Goal: Transaction & Acquisition: Purchase product/service

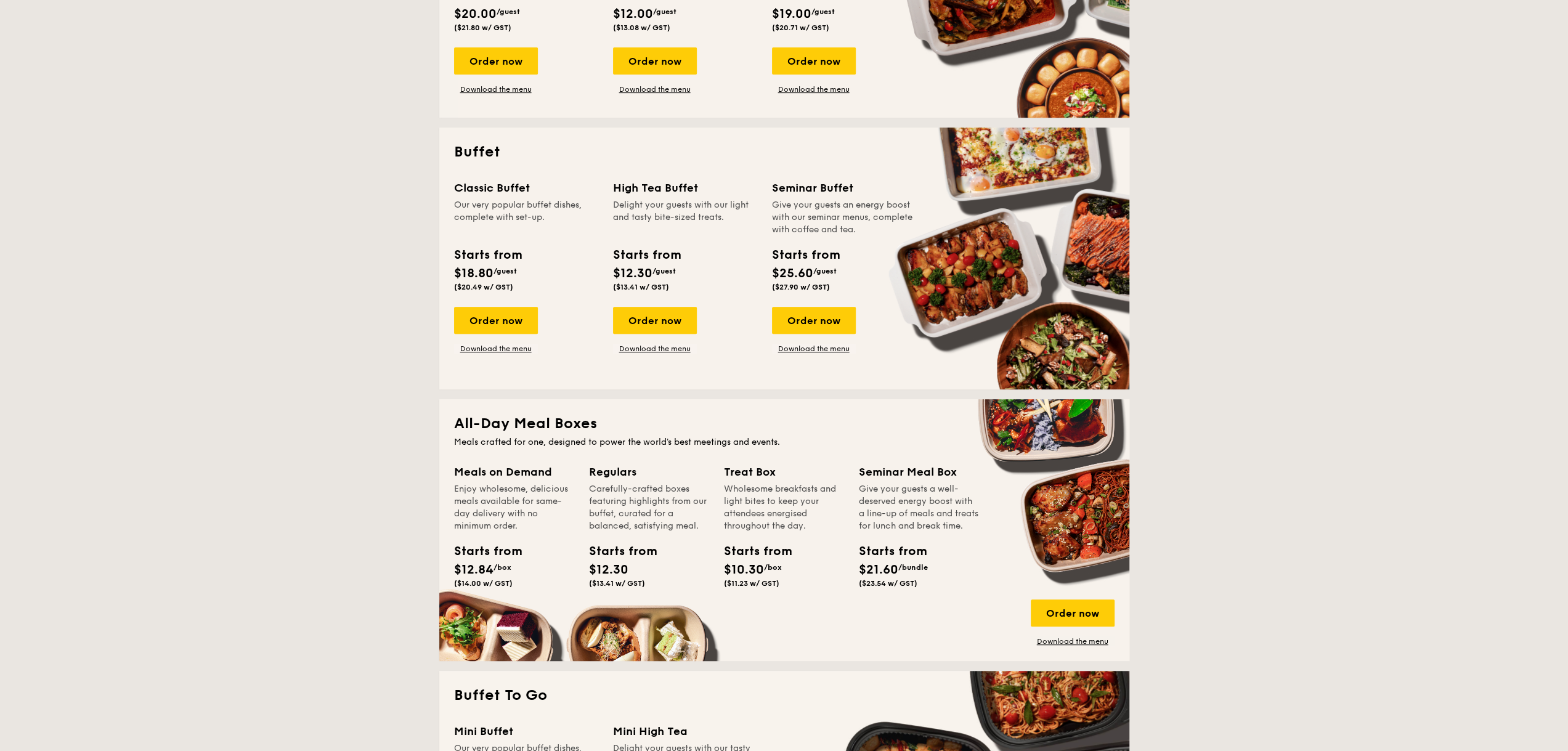
scroll to position [678, 0]
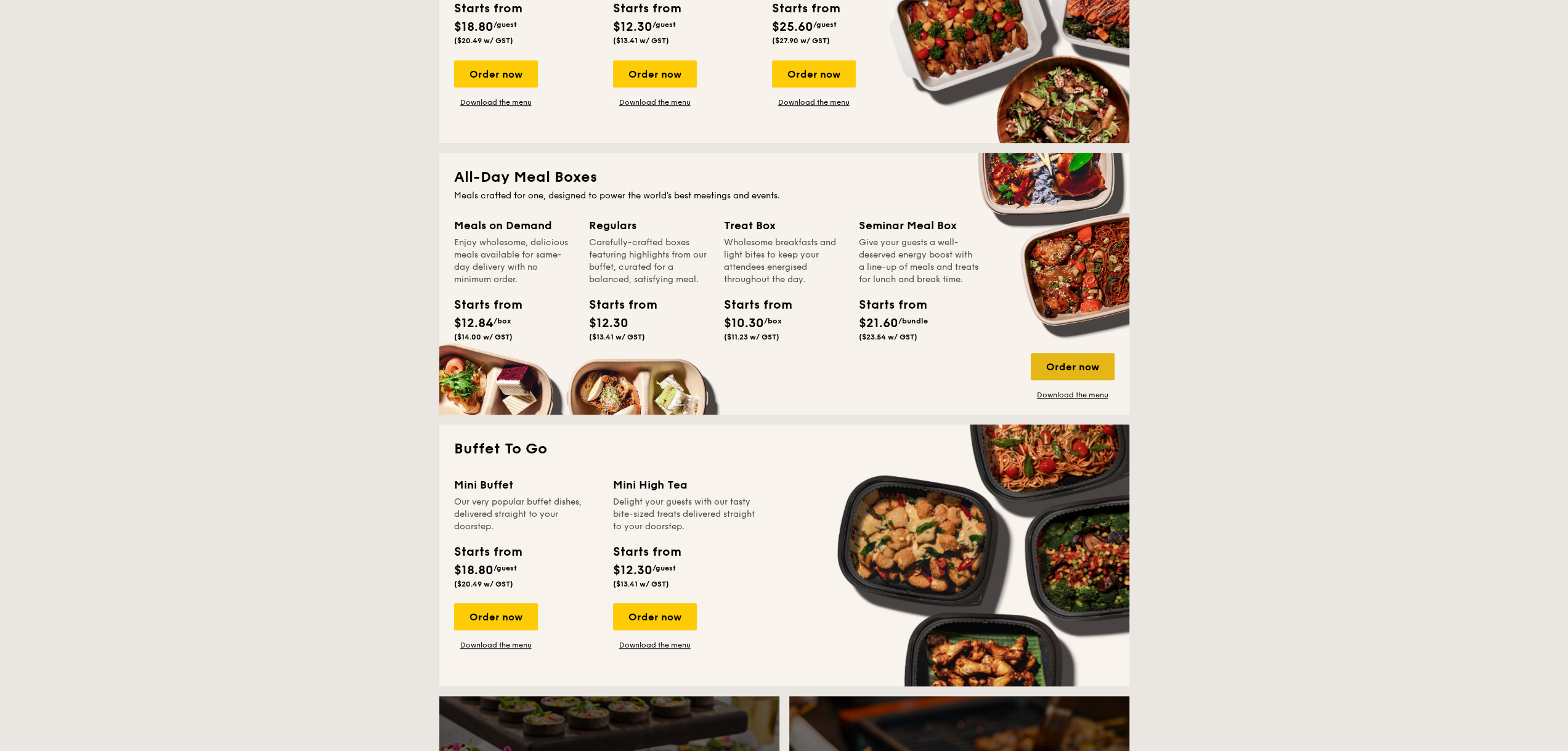
click at [1067, 362] on div "Order now" at bounding box center [1072, 366] width 84 height 27
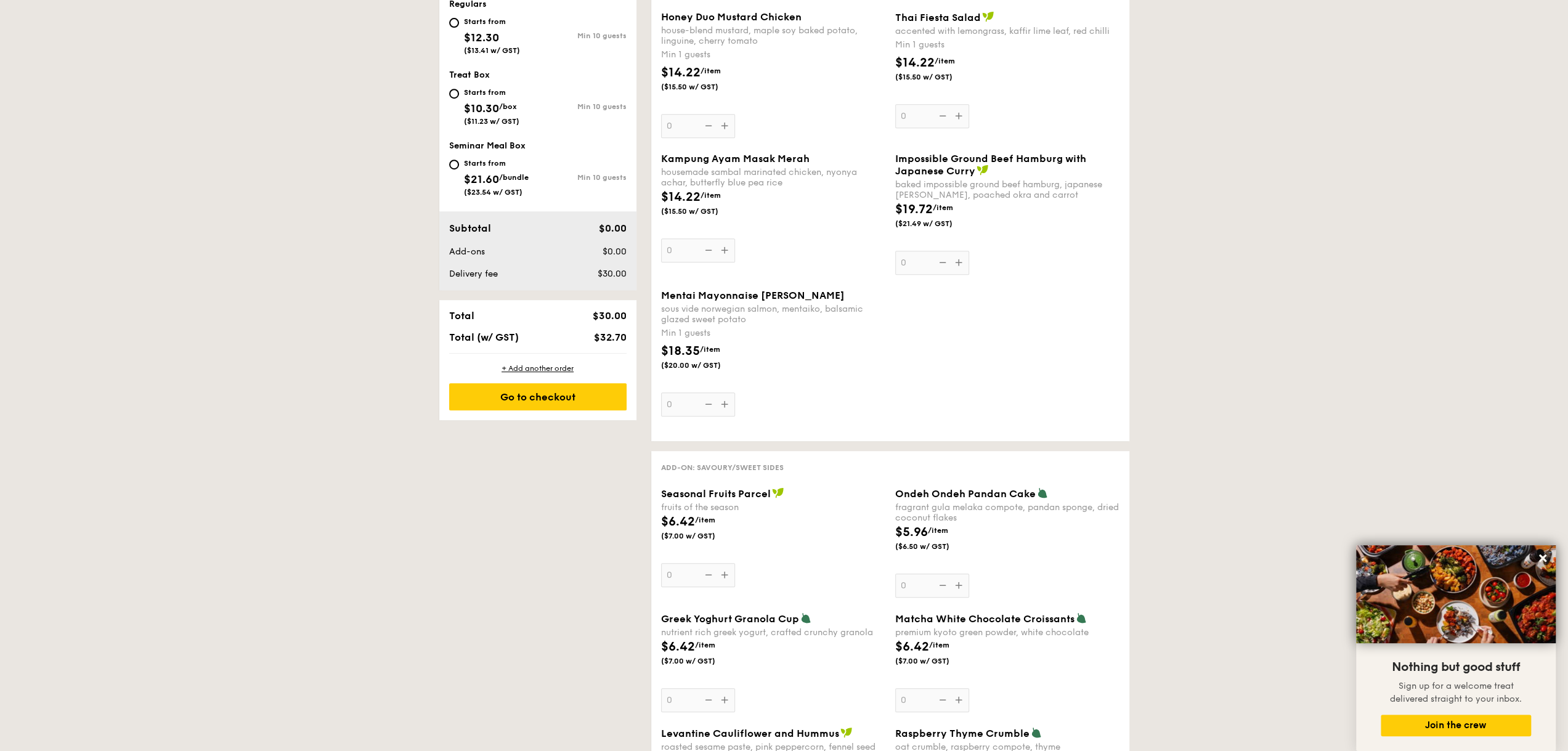
scroll to position [184, 0]
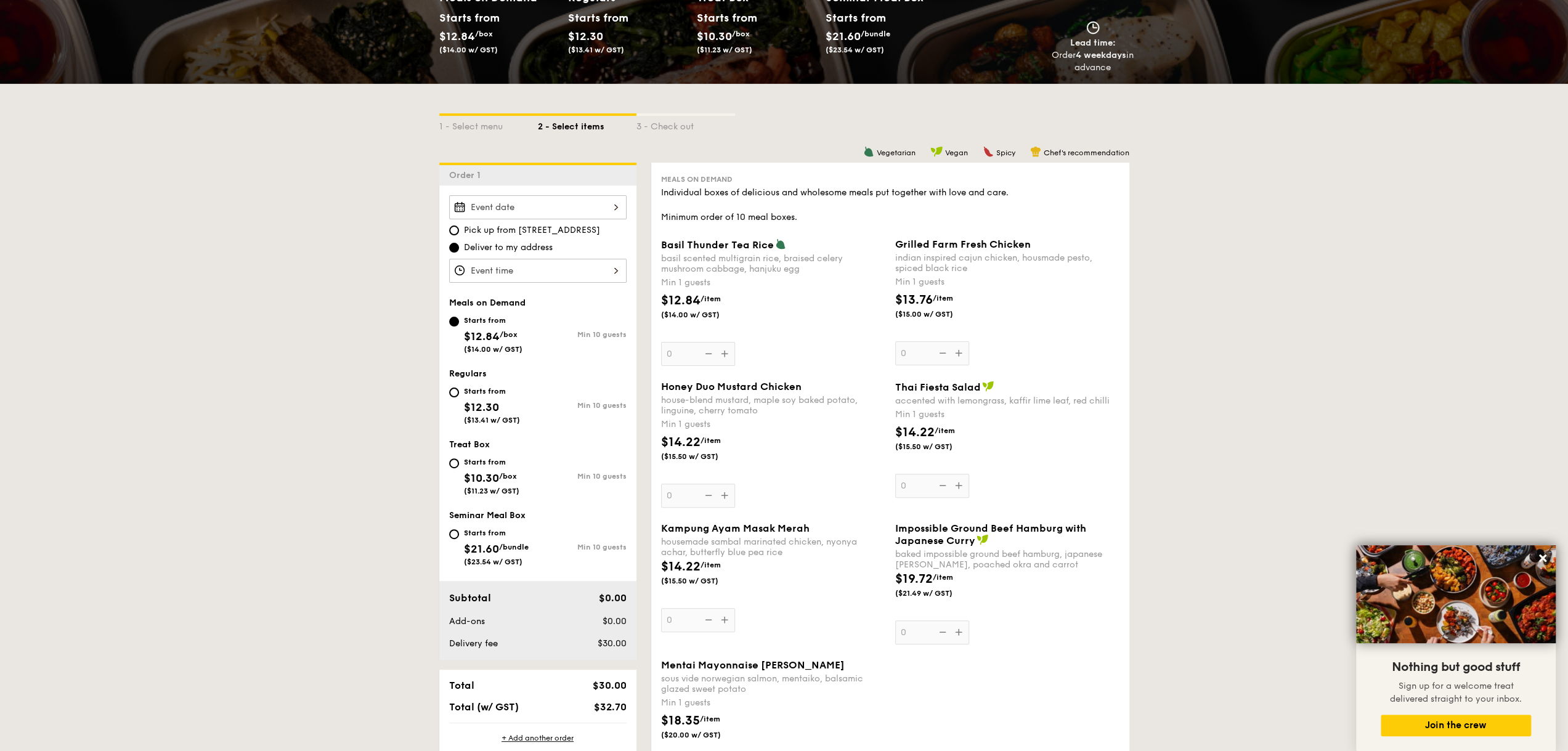
click at [494, 386] on div "Starts from" at bounding box center [492, 391] width 56 height 10
click at [459, 387] on input "Starts from $12.30 ($13.41 w/ GST) Min 10 guests" at bounding box center [454, 392] width 10 height 10
radio input "true"
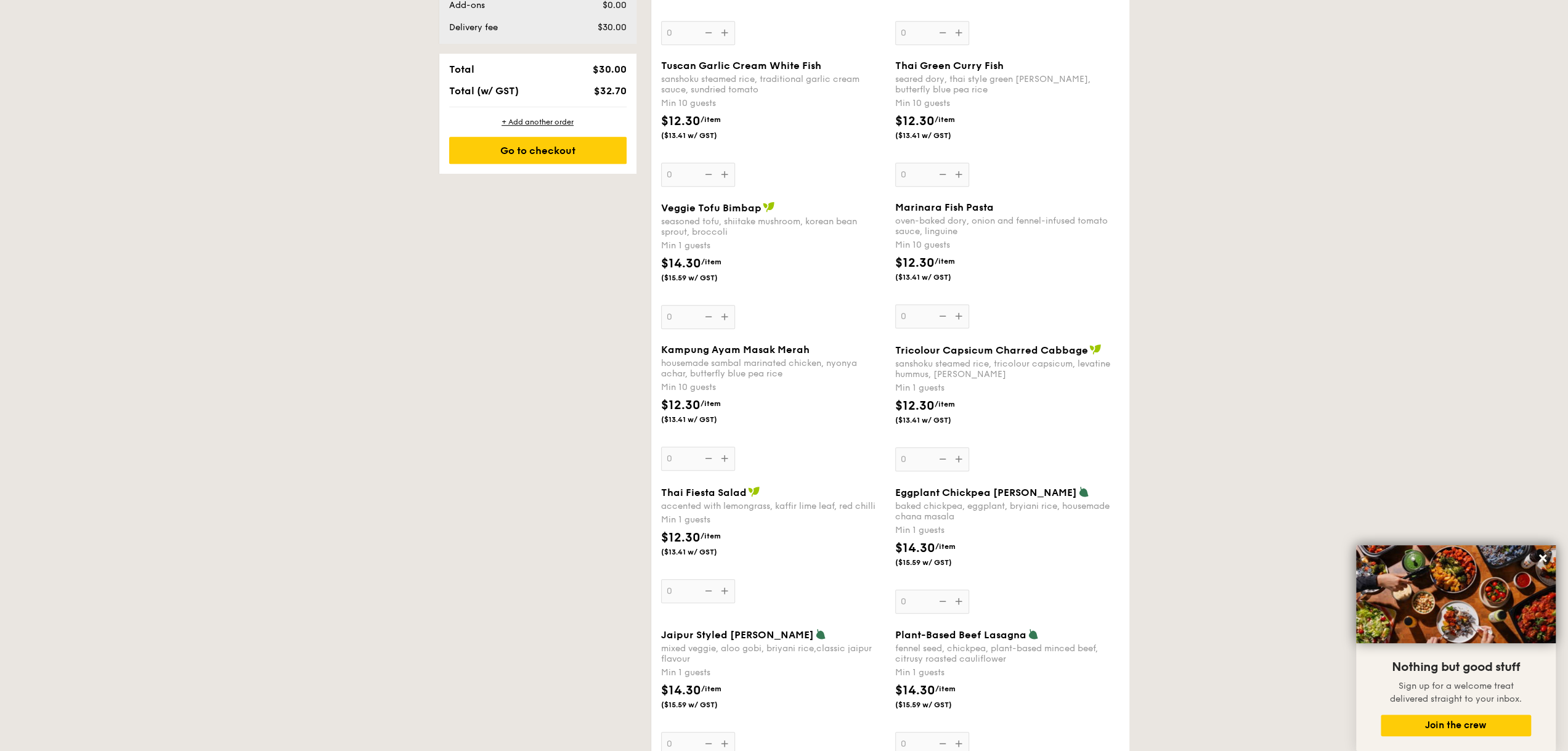
scroll to position [739, 0]
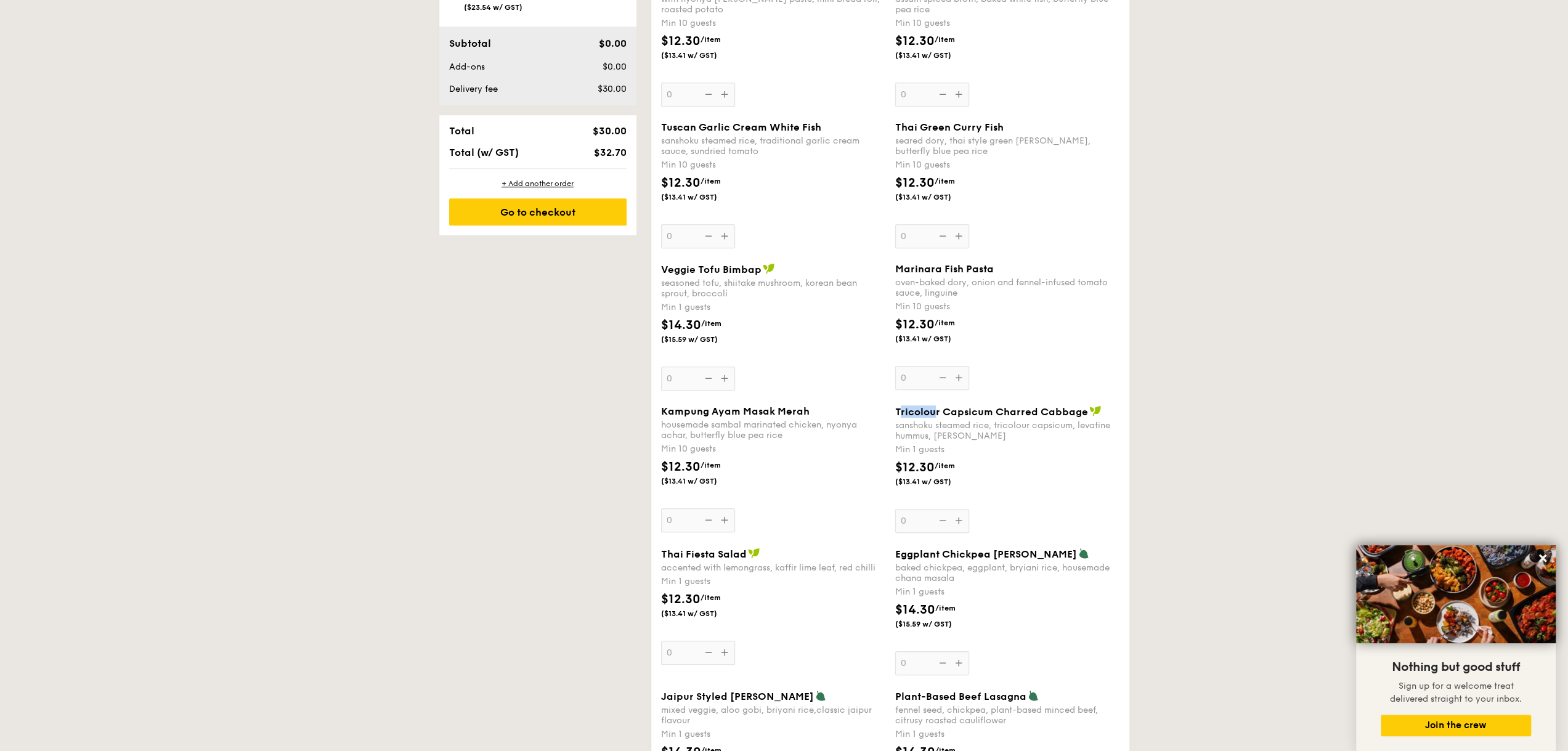
drag, startPoint x: 898, startPoint y: 409, endPoint x: 936, endPoint y: 412, distance: 38.1
click at [936, 412] on span "Tricolour Capsicum Charred Cabbage" at bounding box center [992, 411] width 193 height 12
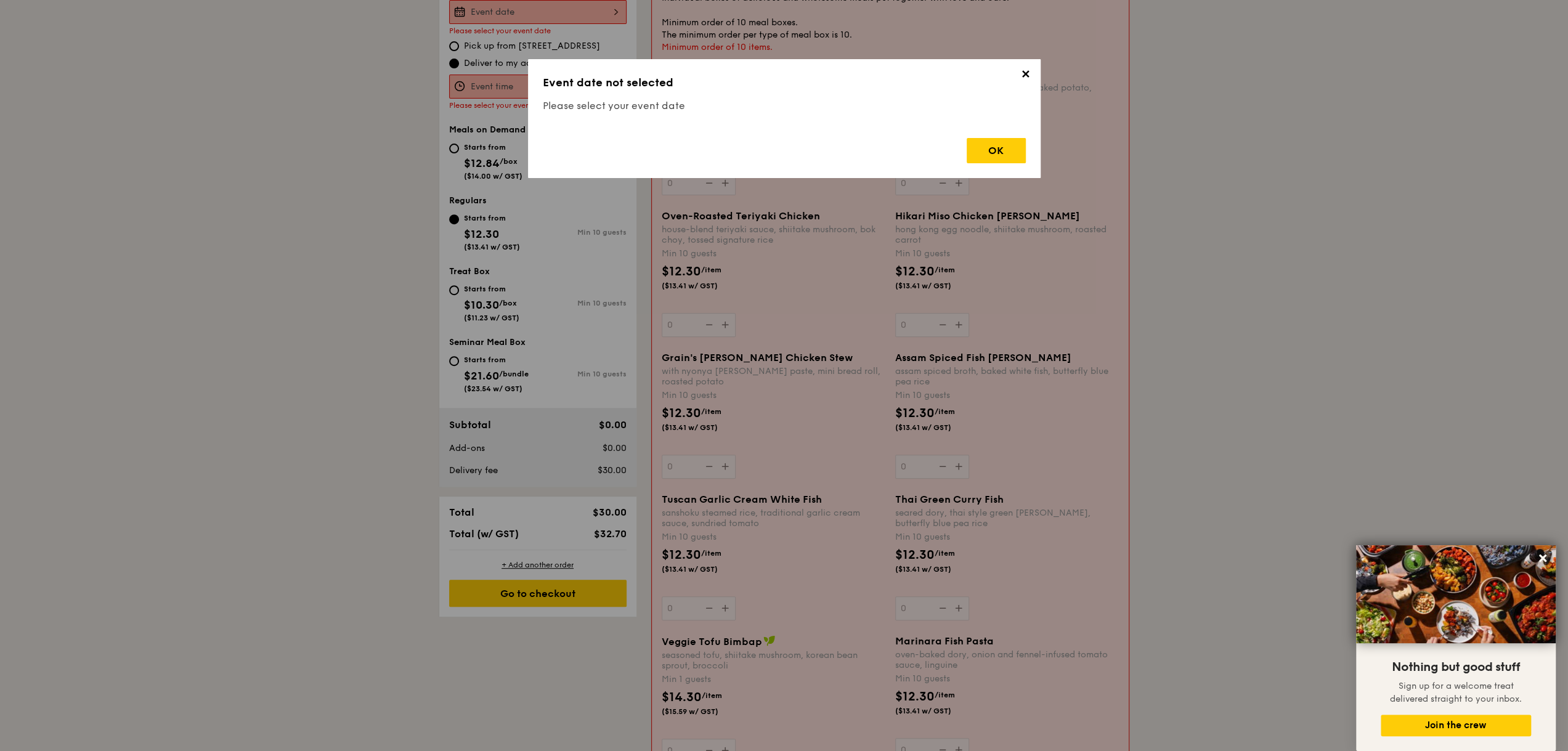
scroll to position [329, 0]
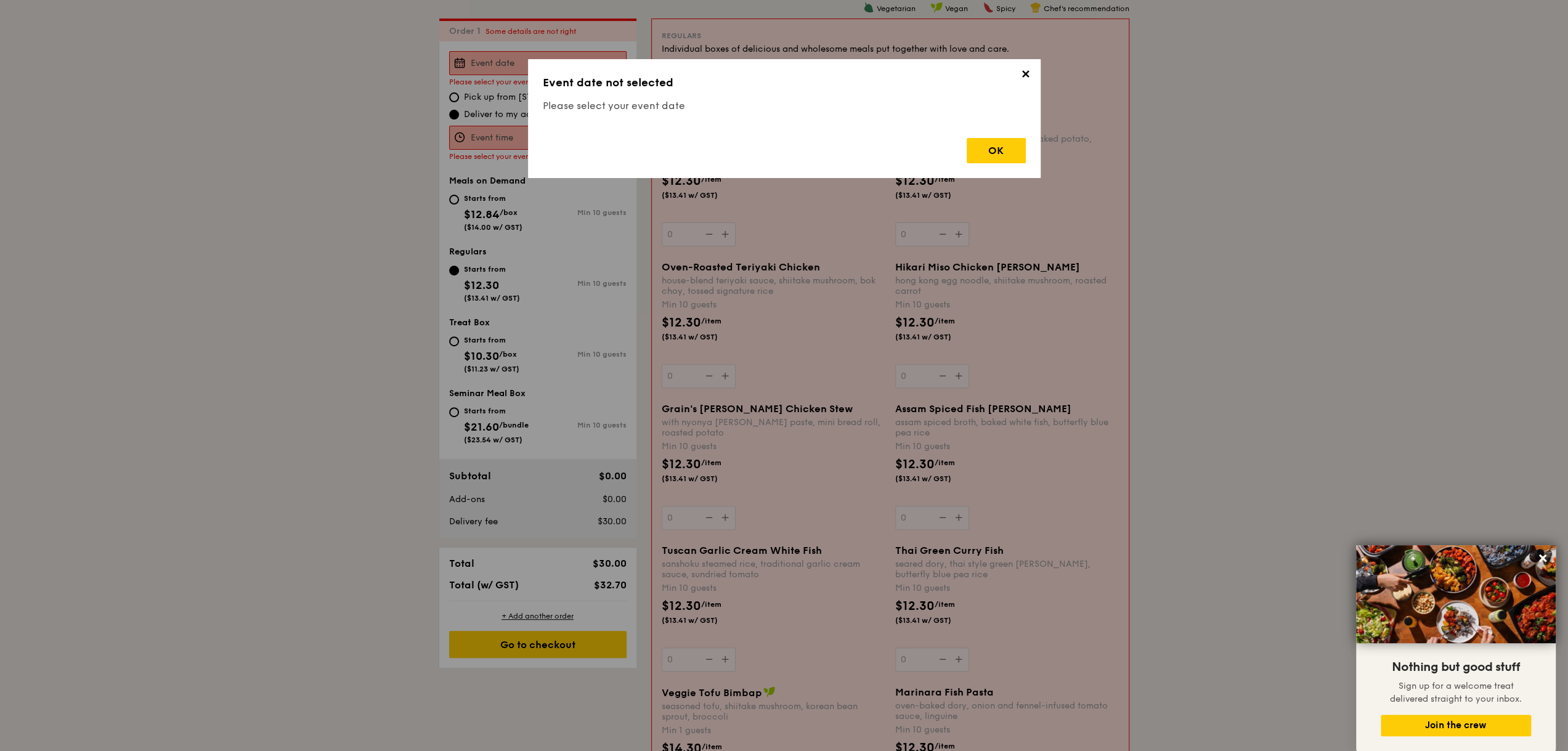
click at [1024, 76] on span "✕" at bounding box center [1026, 77] width 18 height 18
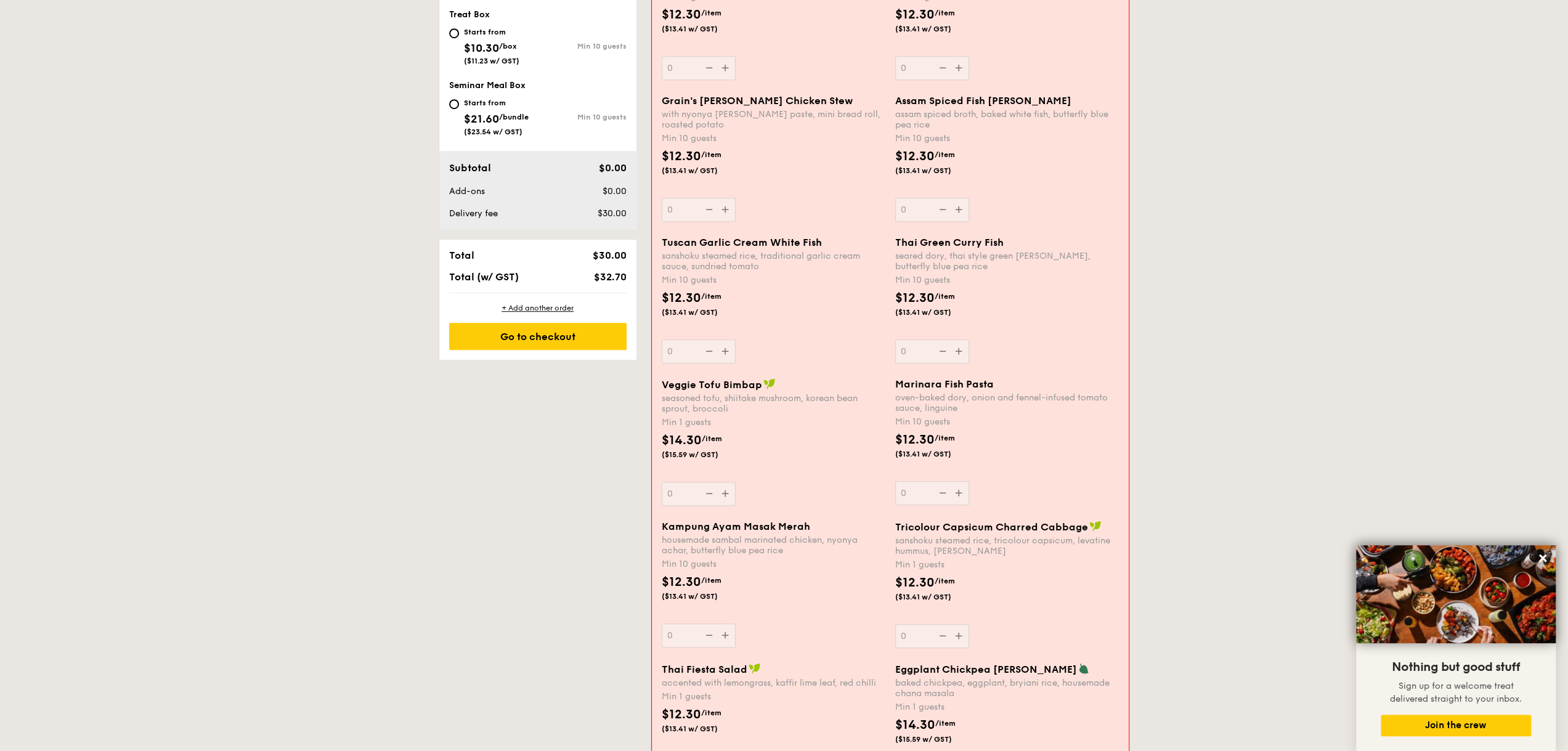
scroll to position [821, 0]
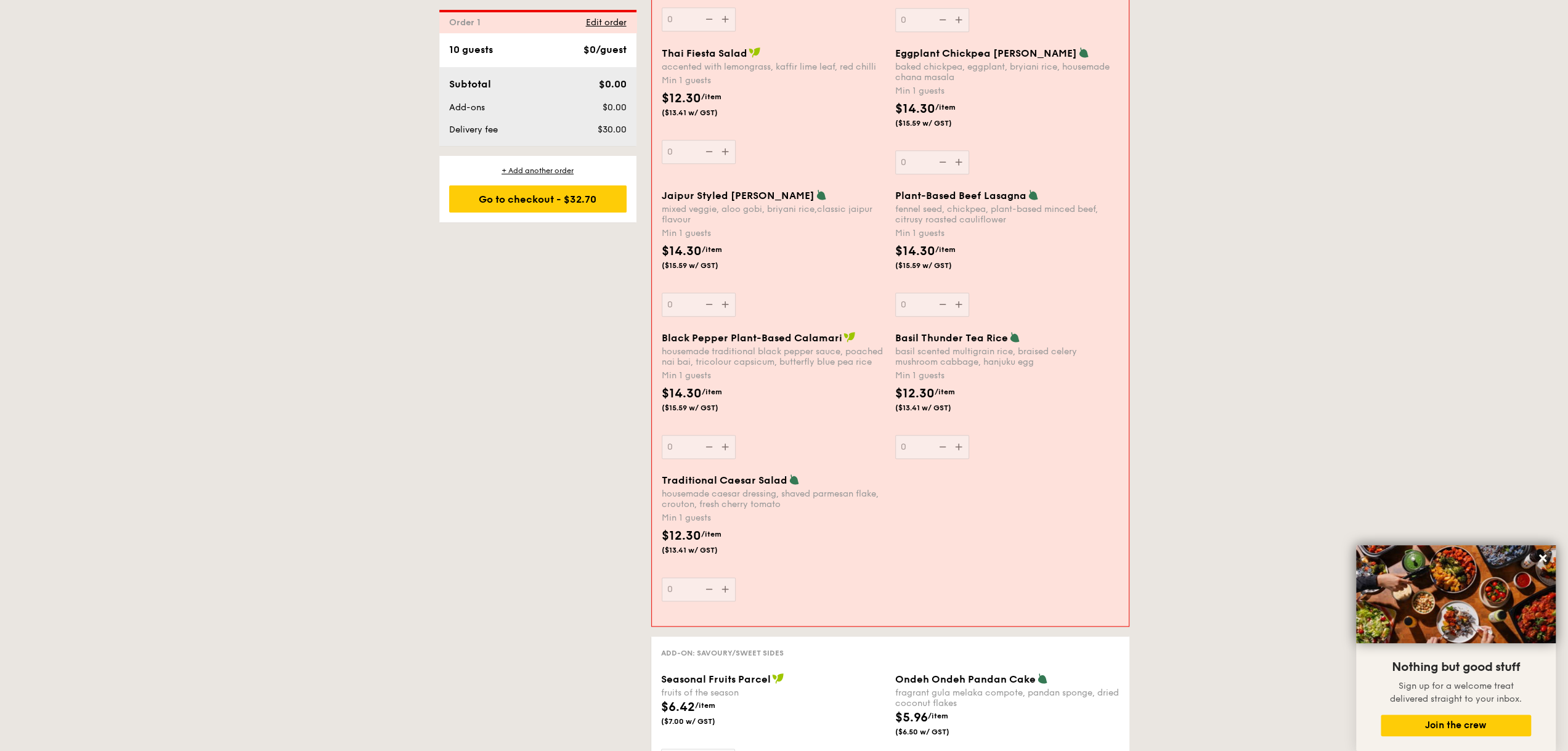
scroll to position [1068, 0]
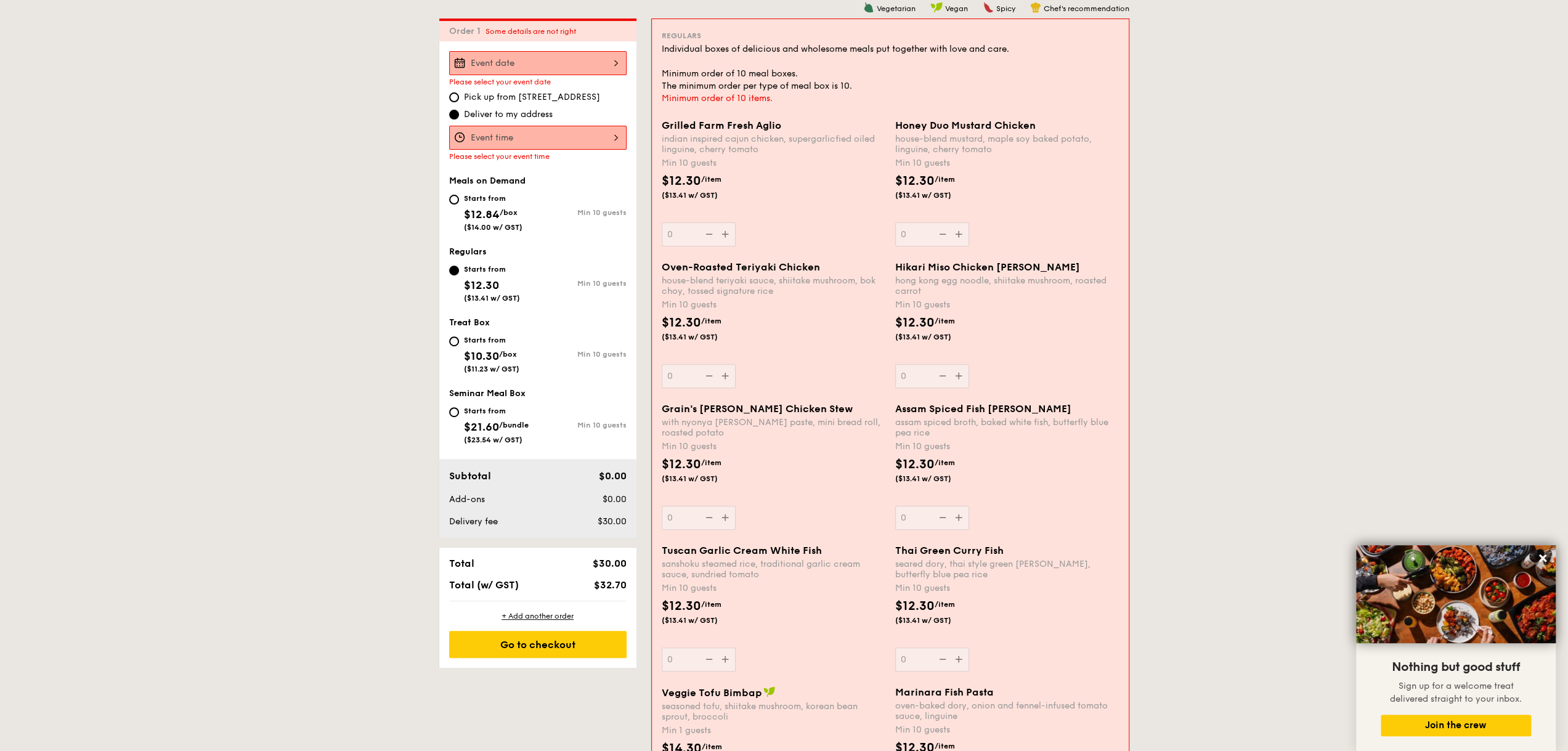
scroll to position [206, 0]
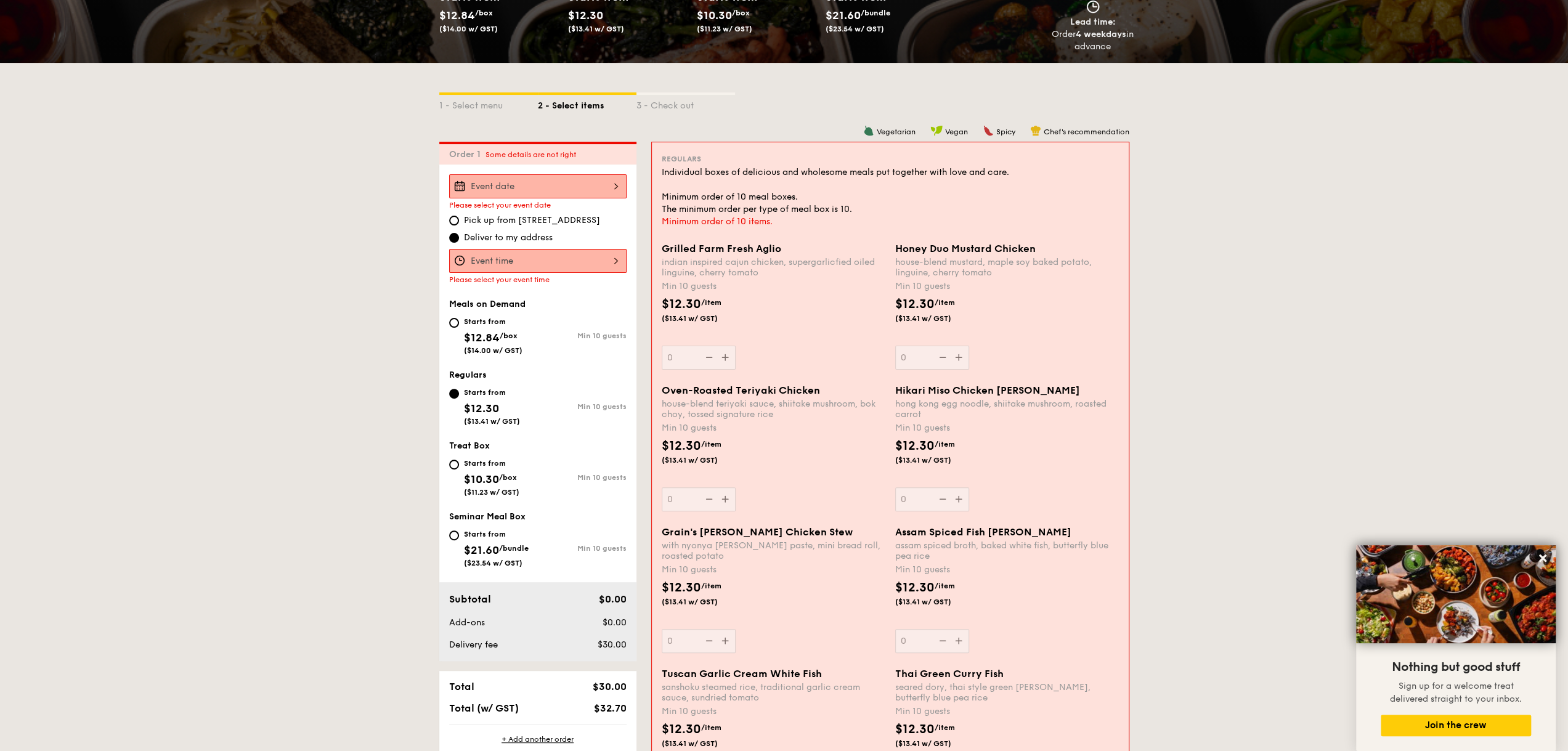
click at [620, 180] on div at bounding box center [538, 186] width 177 height 24
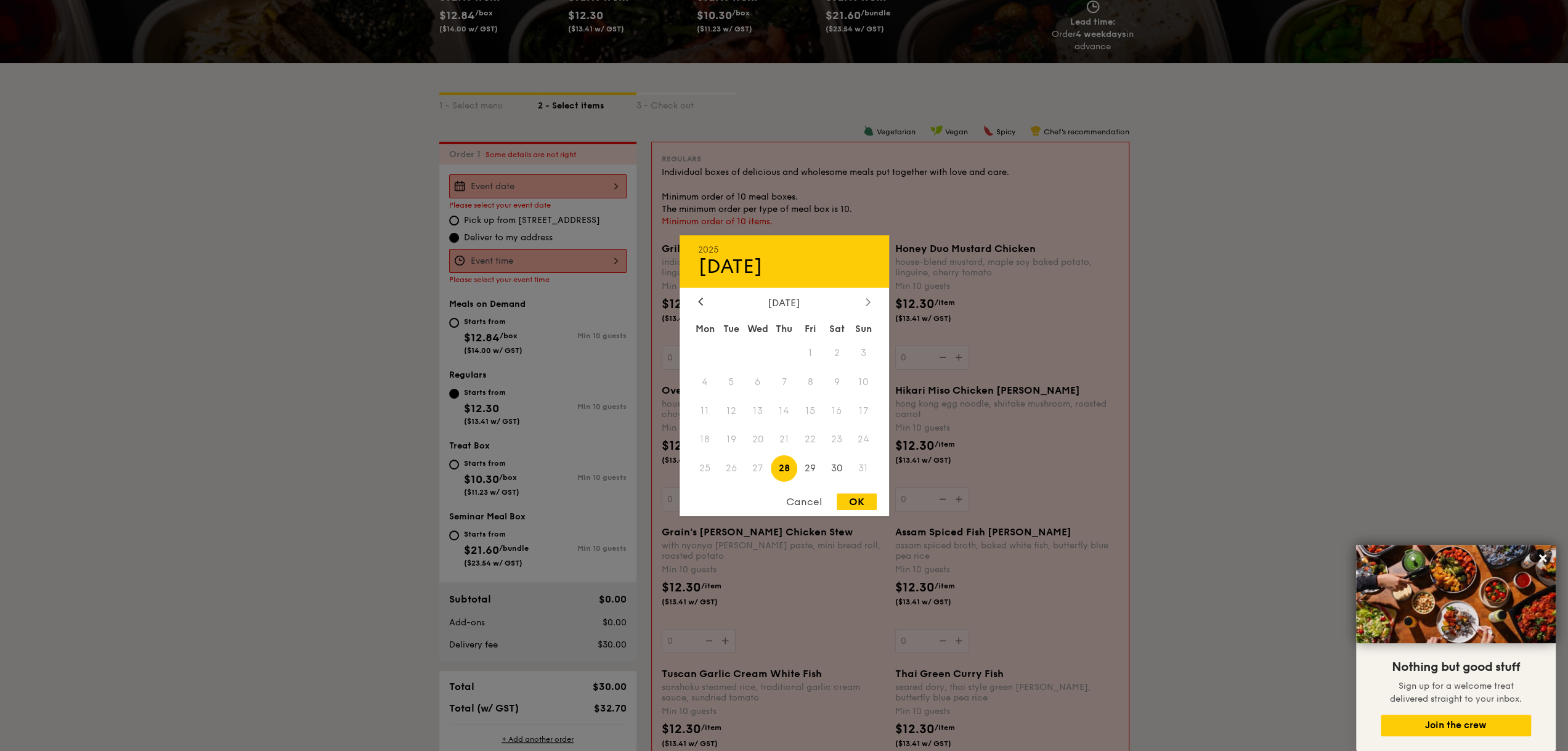
click at [865, 298] on icon at bounding box center [868, 302] width 5 height 8
click at [808, 405] on span "19" at bounding box center [810, 410] width 26 height 26
click at [857, 503] on div "OK" at bounding box center [857, 501] width 40 height 17
type input "[DATE]"
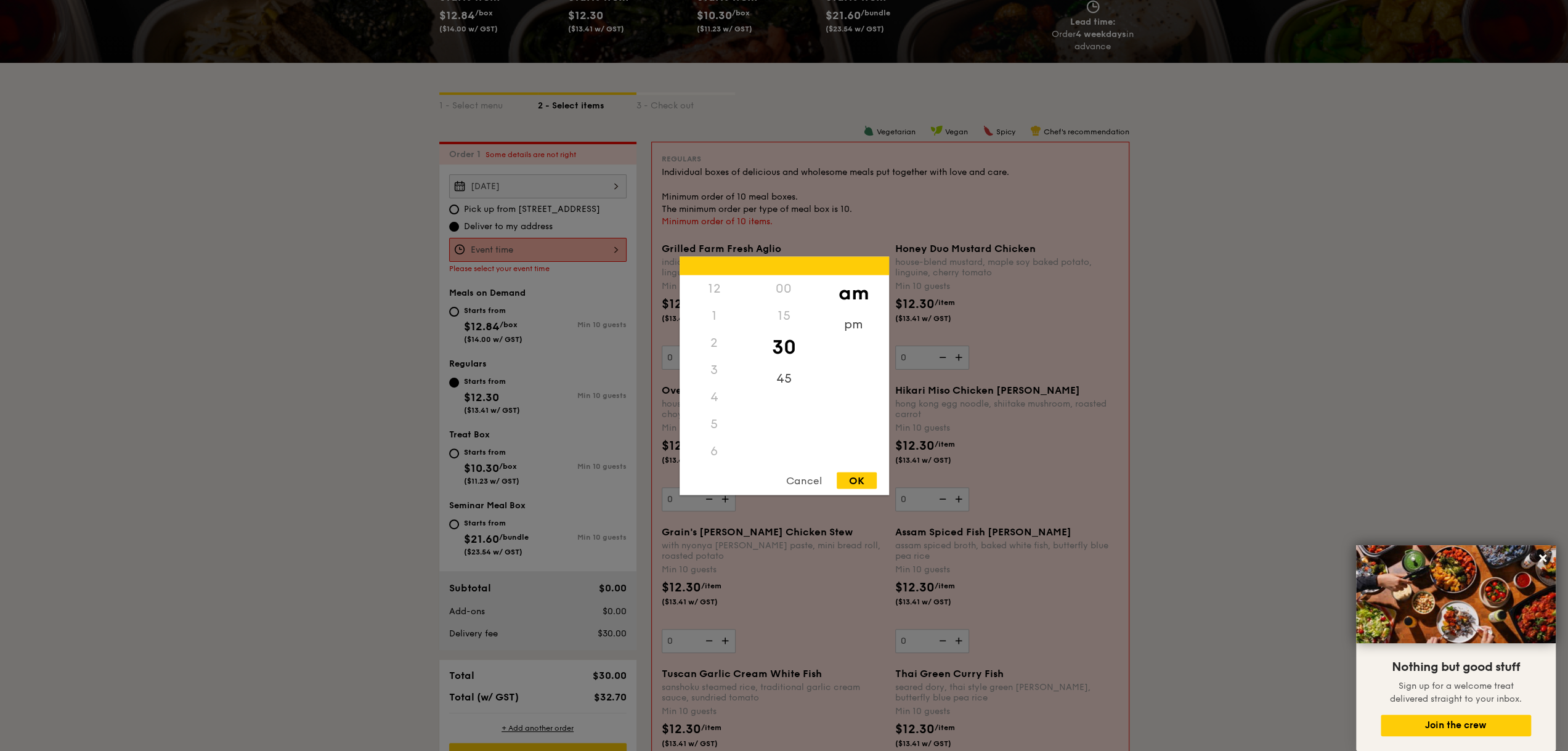
click at [616, 247] on div "12 1 2 3 4 5 6 7 8 9 10 11 00 15 30 45 am pm Cancel OK" at bounding box center [538, 250] width 177 height 24
click at [719, 457] on div "11" at bounding box center [714, 464] width 69 height 36
click at [843, 475] on div "OK" at bounding box center [857, 480] width 40 height 17
type input "11:30AM"
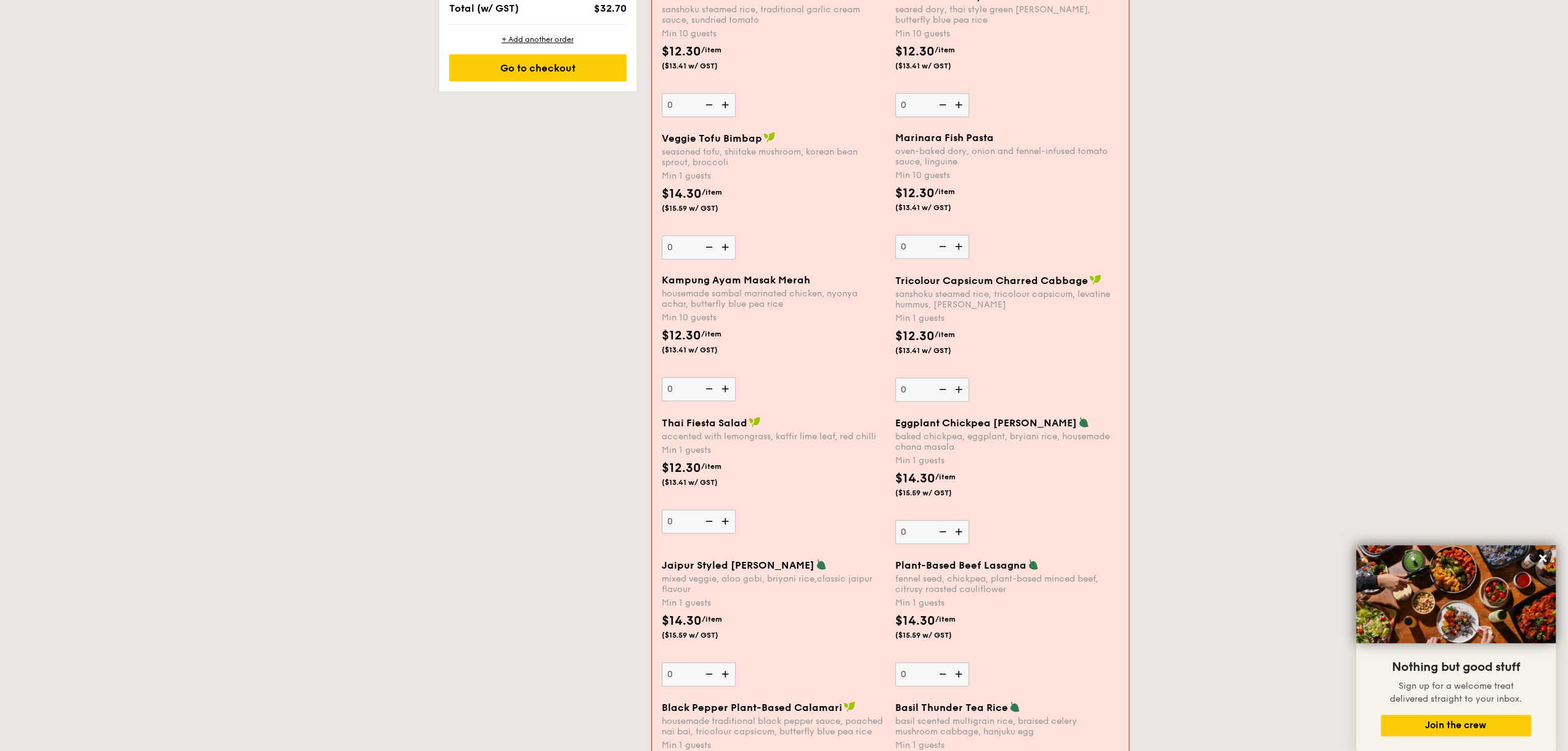
scroll to position [821, 0]
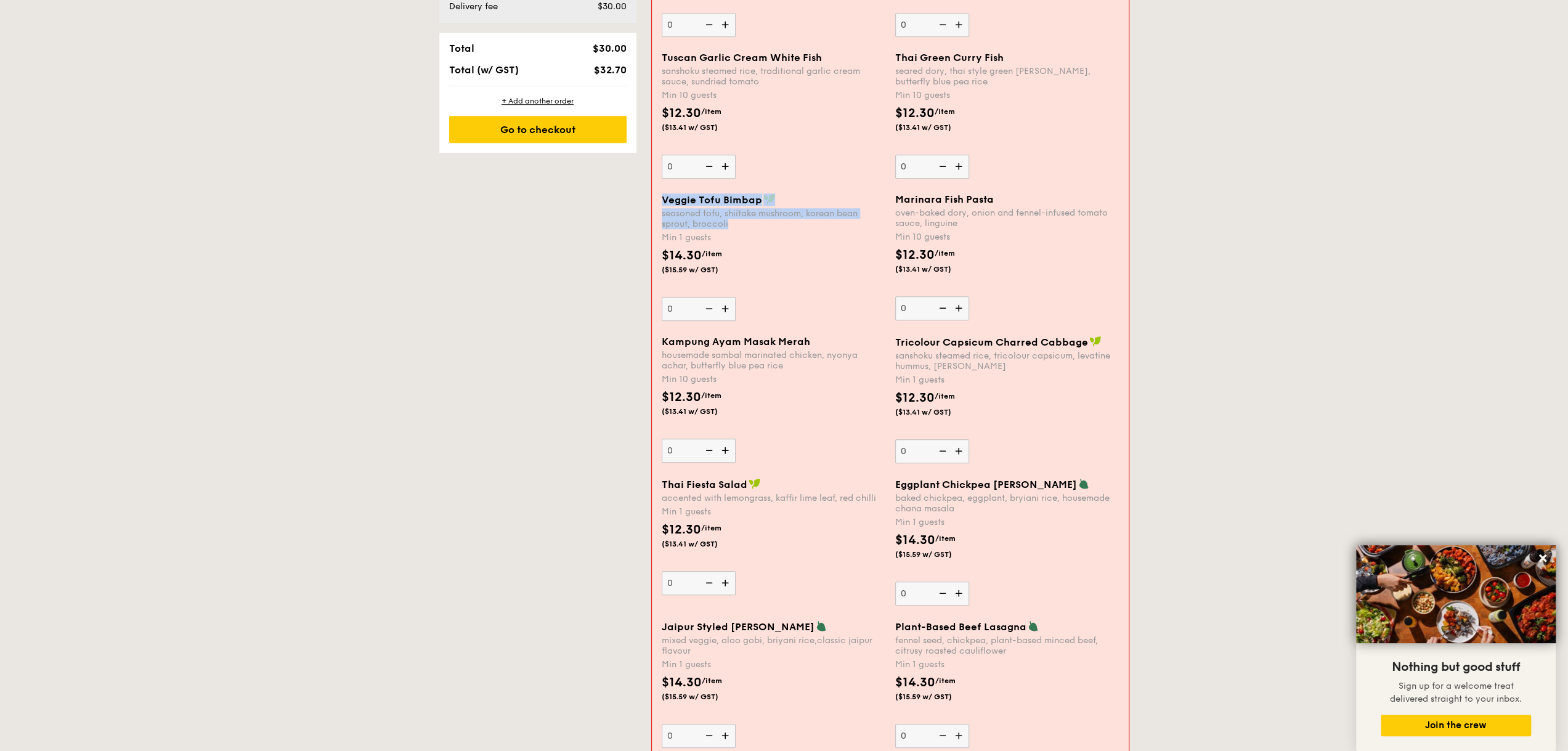
drag, startPoint x: 661, startPoint y: 196, endPoint x: 737, endPoint y: 221, distance: 80.0
click at [737, 221] on div "Veggie Tofu Bimbap seasoned tofu, shiitake mushroom, korean bean sprout, brocco…" at bounding box center [774, 211] width 224 height 36
copy div "Veggie Tofu Bimbap seasoned tofu, shiitake mushroom, korean bean sprout, brocco…"
click at [897, 336] on span "Tricolour Capsicum Charred Cabbage" at bounding box center [992, 342] width 193 height 12
click at [897, 439] on input "0" at bounding box center [932, 451] width 74 height 24
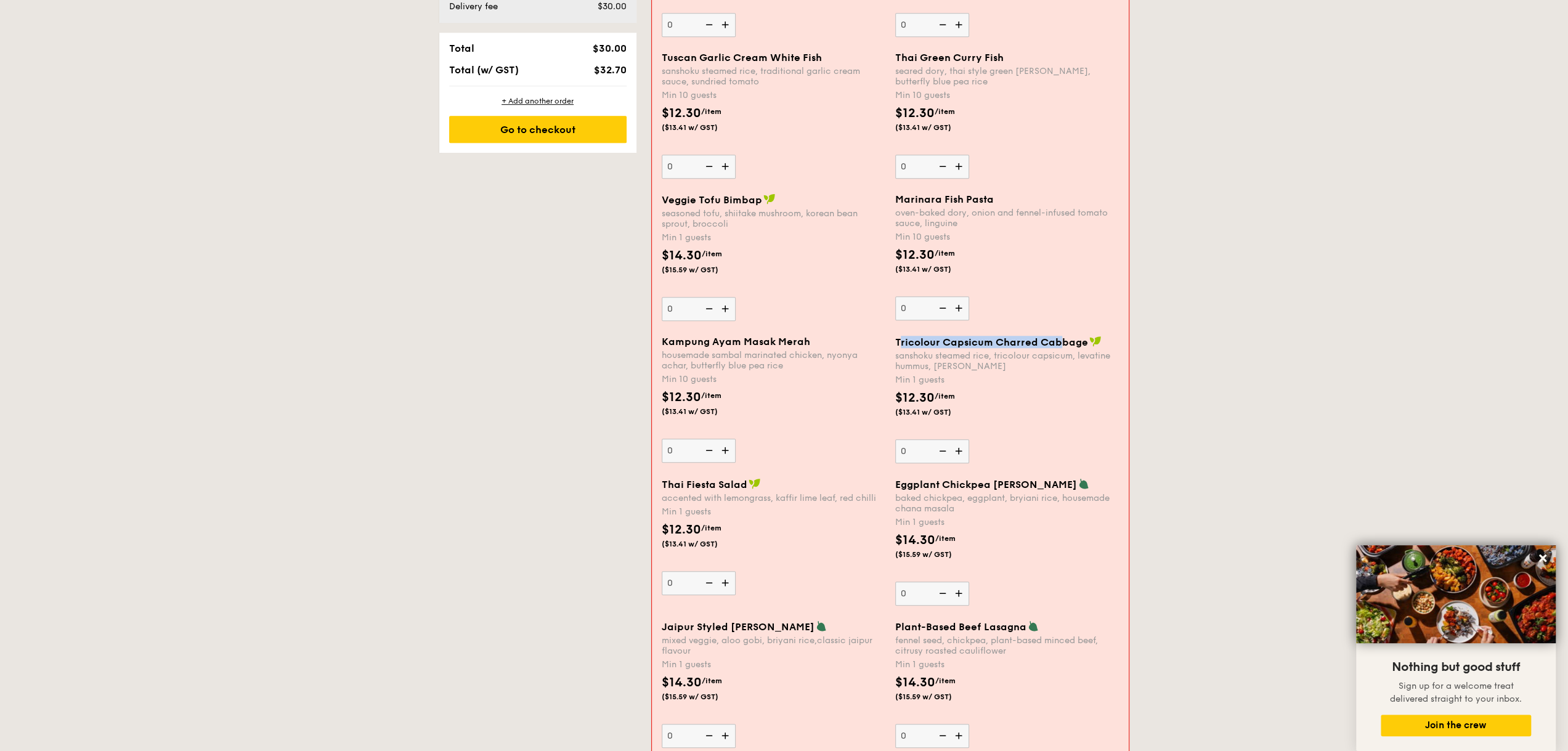
drag, startPoint x: 898, startPoint y: 338, endPoint x: 1059, endPoint y: 336, distance: 161.0
click at [1059, 336] on span "Tricolour Capsicum Charred Cabbage" at bounding box center [992, 342] width 193 height 12
click at [901, 342] on span "Tricolour Capsicum Charred Cabbage" at bounding box center [992, 342] width 193 height 12
click at [901, 439] on input "0" at bounding box center [932, 451] width 74 height 24
drag, startPoint x: 893, startPoint y: 340, endPoint x: 1084, endPoint y: 338, distance: 191.0
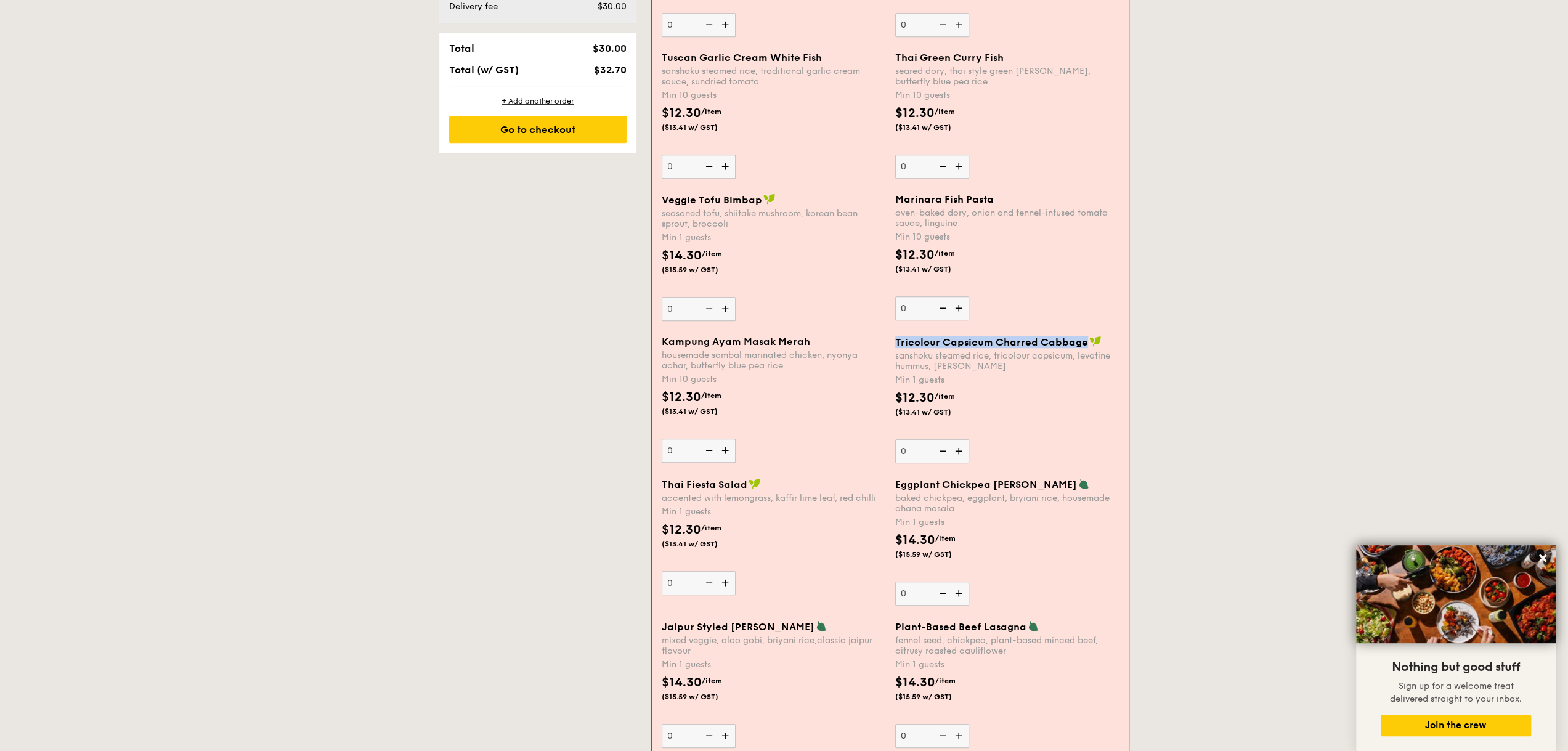
click at [1084, 338] on div "Tricolour Capsicum Charred Cabbage sanshoku steamed rice, tricolour capsicum, l…" at bounding box center [1007, 400] width 233 height 128
copy span "Tricolour Capsicum Charred Cabbage"
drag, startPoint x: 896, startPoint y: 352, endPoint x: 962, endPoint y: 366, distance: 67.5
click at [962, 366] on div "sanshoku steamed rice, tricolour capsicum, levatine hummus, [PERSON_NAME]" at bounding box center [1007, 361] width 224 height 21
copy div "sanshoku steamed rice, tricolour capsicum, levatine hummus, [PERSON_NAME]"
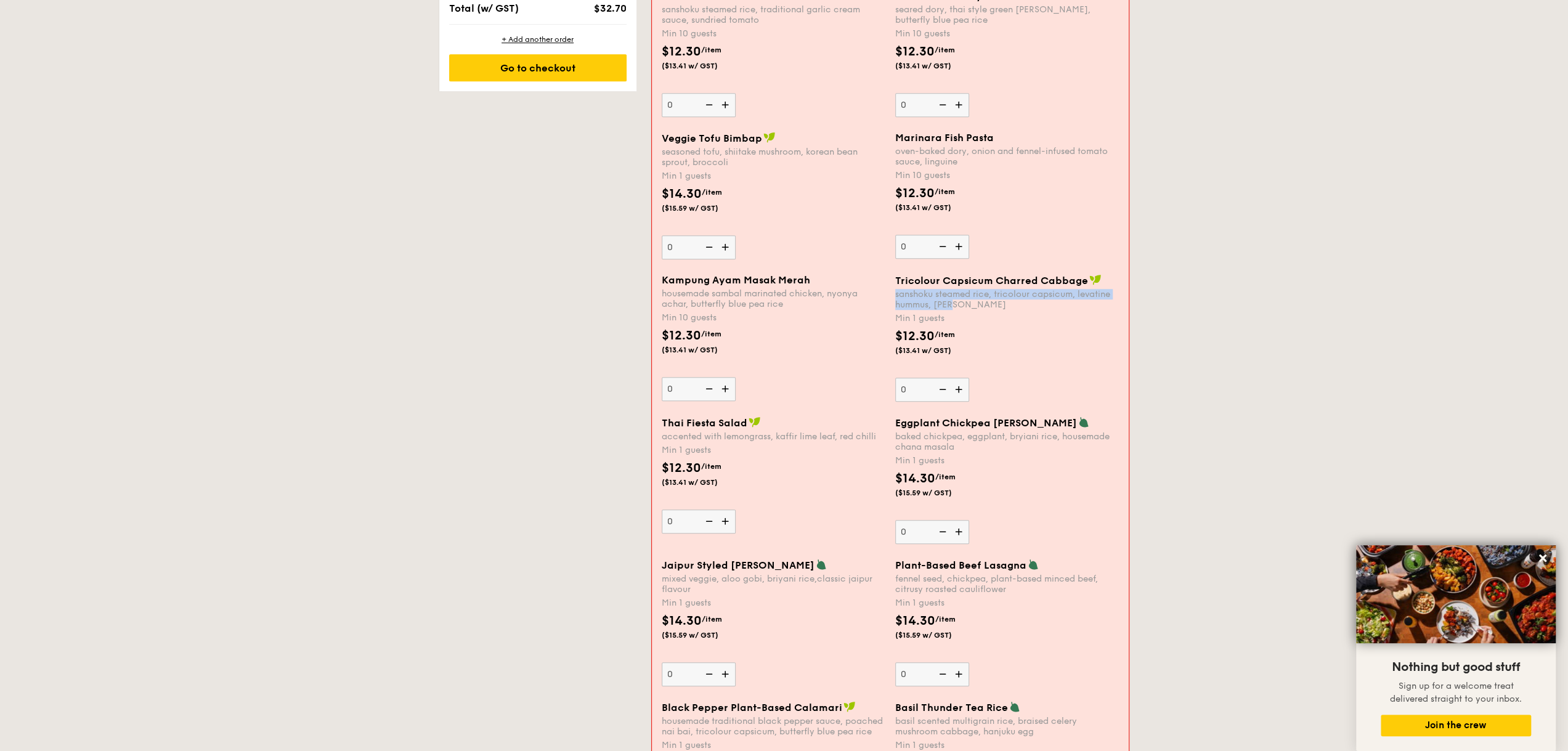
scroll to position [1006, 0]
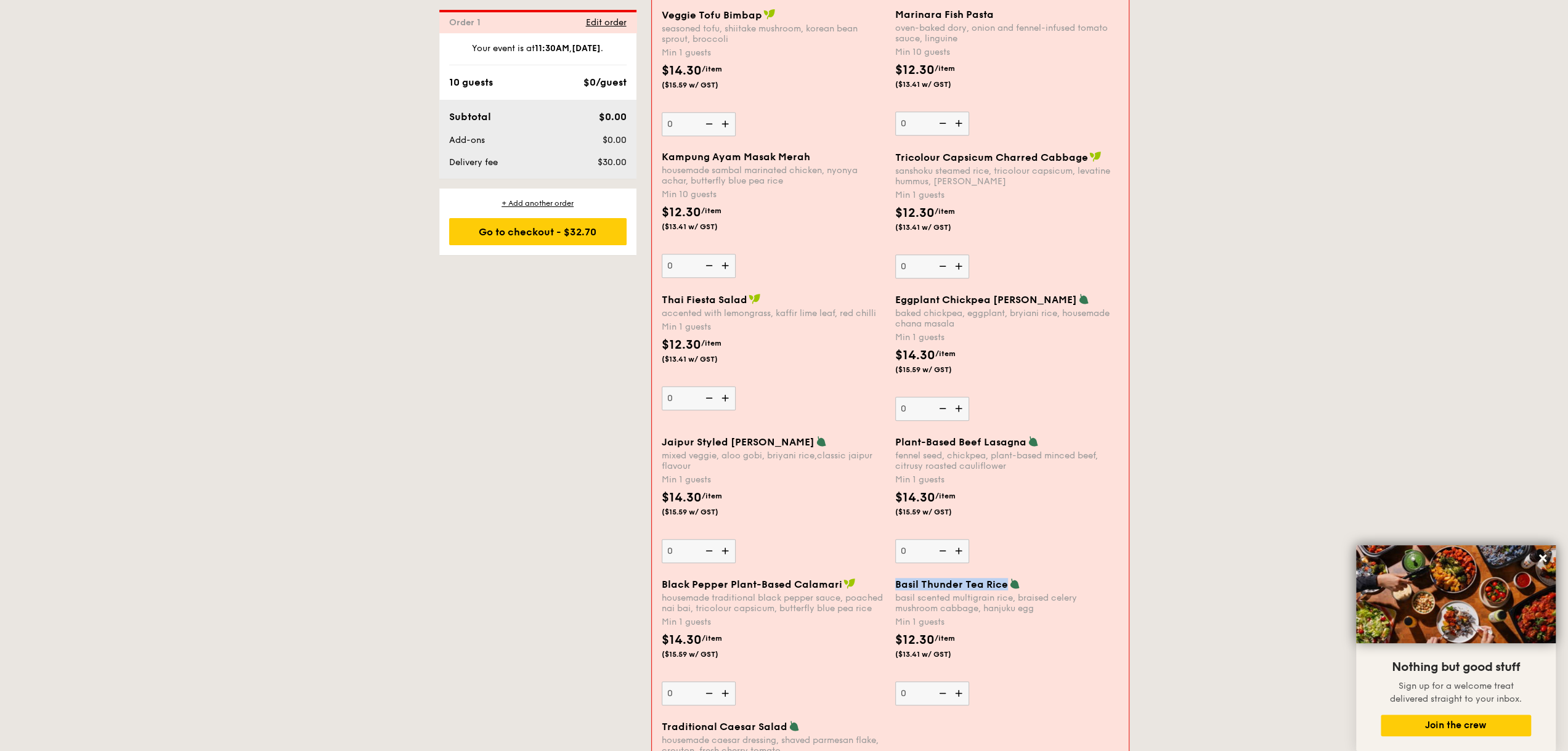
drag, startPoint x: 897, startPoint y: 579, endPoint x: 1004, endPoint y: 581, distance: 107.0
click at [1004, 581] on span "Basil Thunder Tea Rice" at bounding box center [951, 584] width 113 height 12
